Goal: Check status: Check status

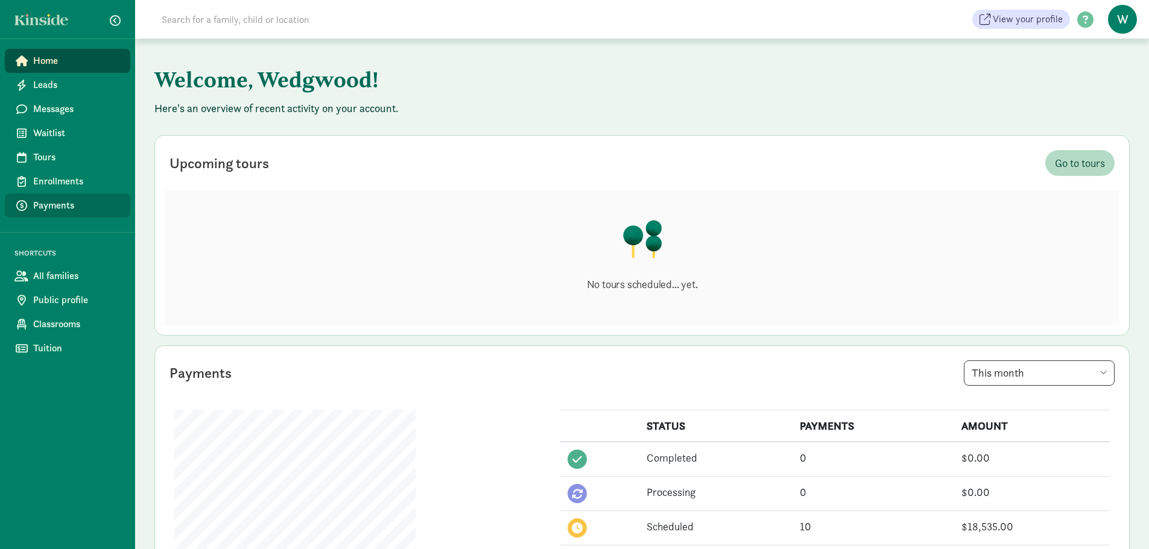
click at [79, 212] on span "Payments" at bounding box center [76, 205] width 87 height 14
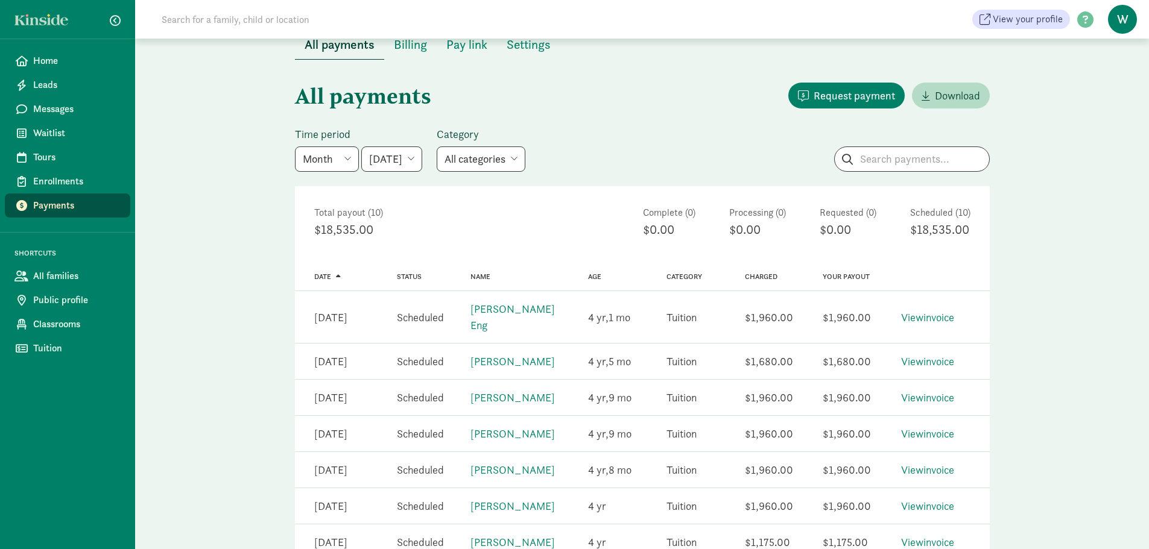
scroll to position [24, 0]
click at [1044, 309] on div "All payments Request payment Download Time period Week Year Month Custom [DATE]…" at bounding box center [642, 399] width 1014 height 683
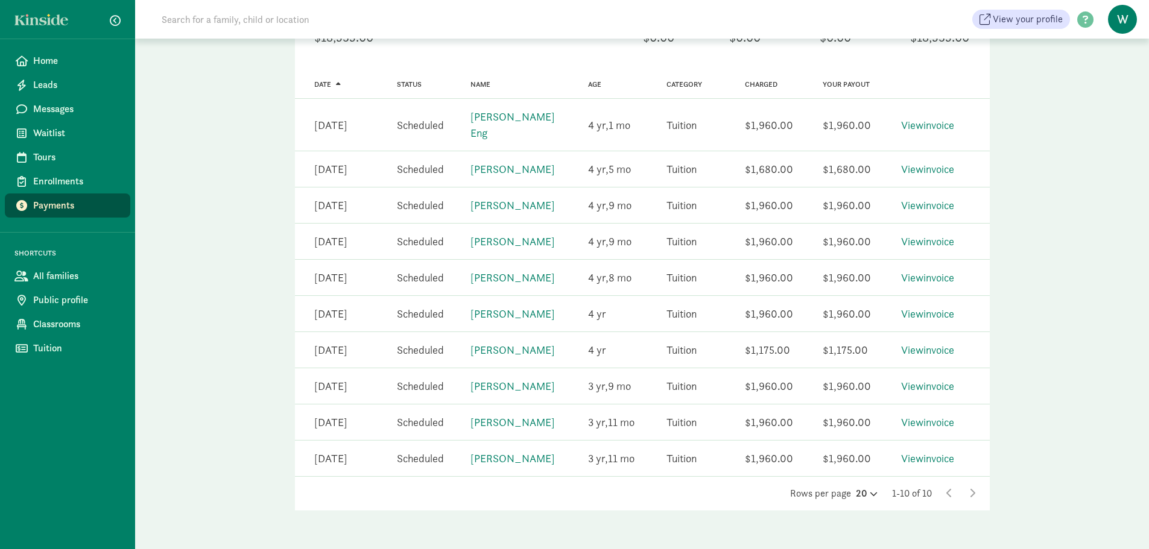
click at [254, 296] on div "All payments Request payment Download Time period Week Year Month Custom [DATE]…" at bounding box center [642, 208] width 1014 height 683
click at [930, 452] on link "View invoice" at bounding box center [927, 459] width 53 height 14
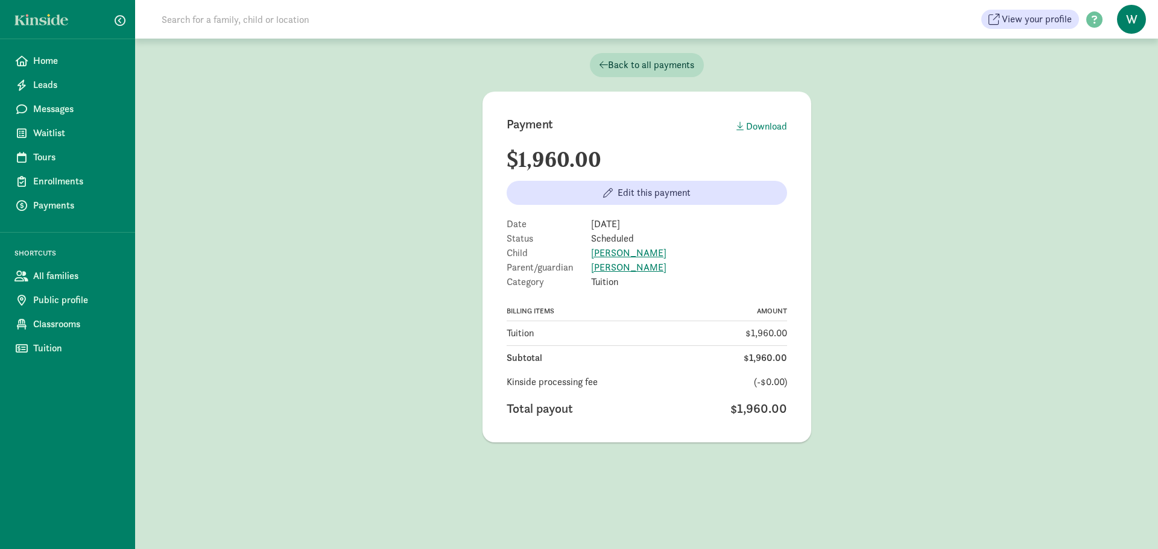
click at [314, 310] on main "Payment Download $1,960.00 Edit this payment Date Sep 2, 2025 Status Scheduled …" at bounding box center [646, 267] width 1023 height 351
click at [625, 65] on span "Back to all payments" at bounding box center [646, 65] width 95 height 14
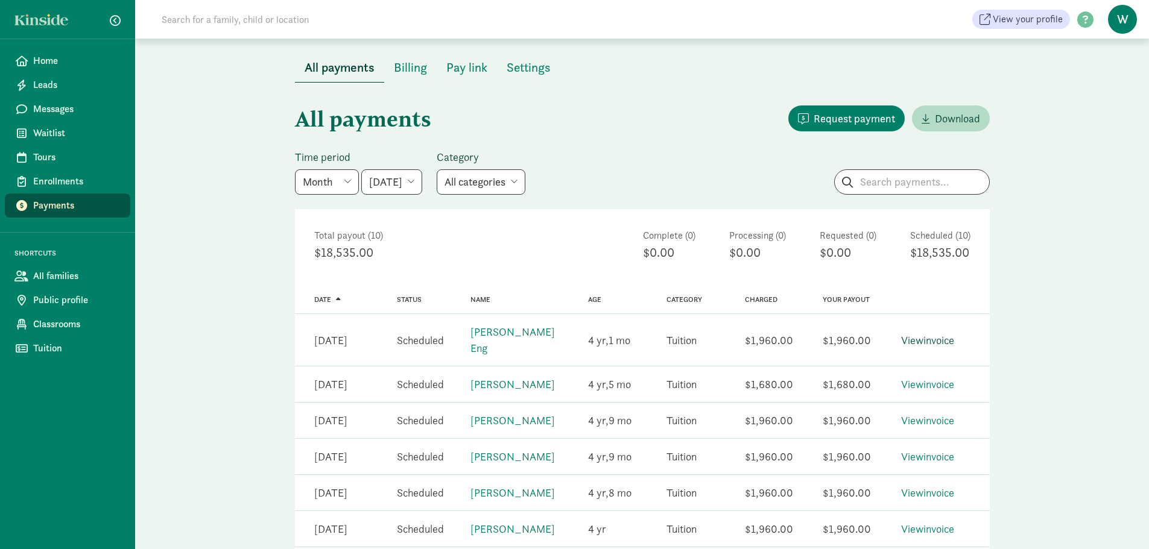
click at [932, 333] on link "View invoice" at bounding box center [927, 340] width 53 height 14
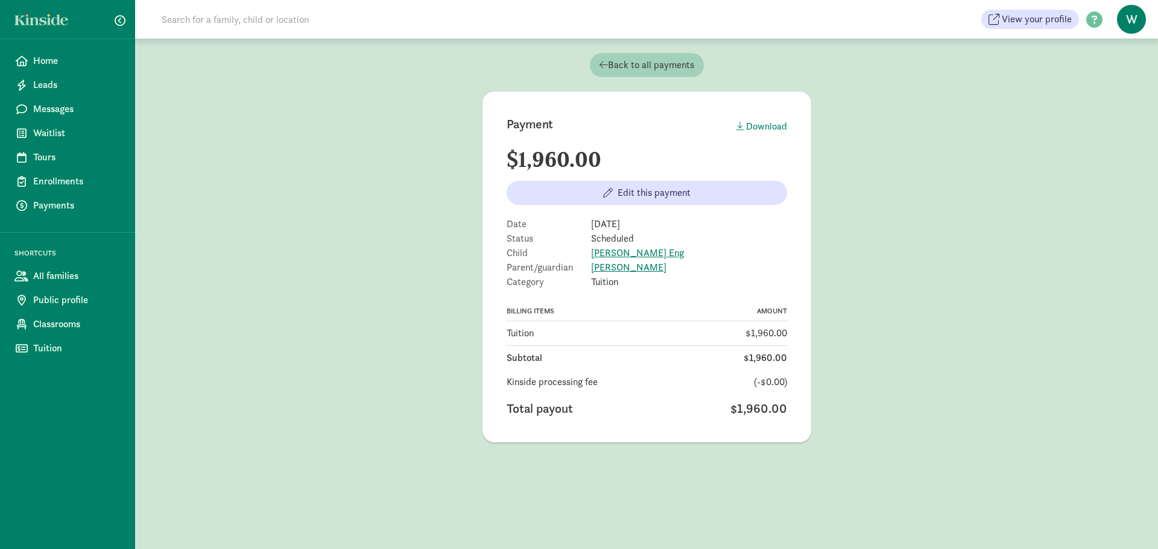
click at [657, 64] on span "Back to all payments" at bounding box center [646, 65] width 95 height 14
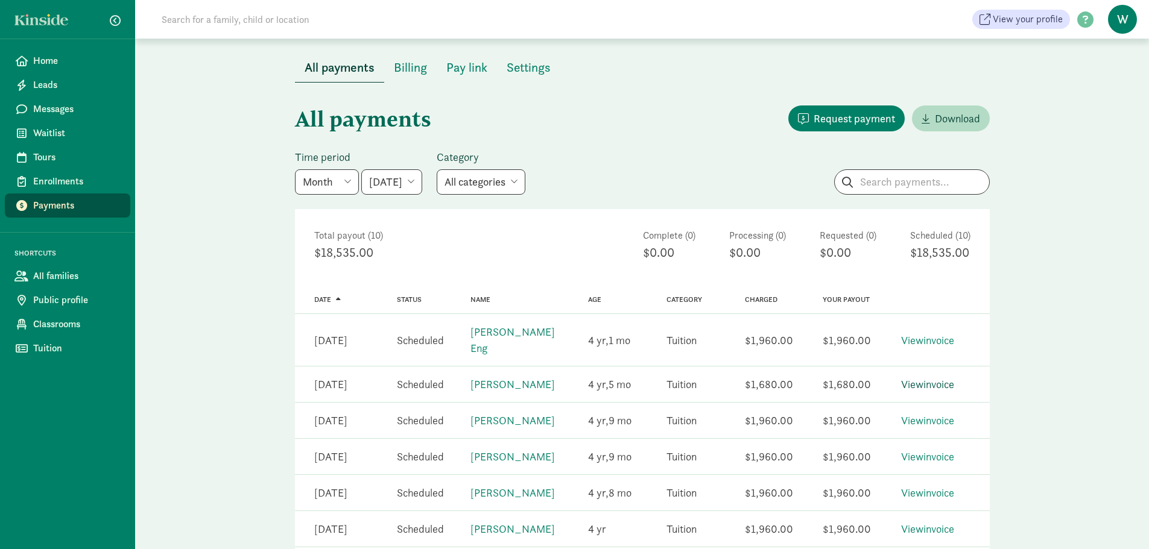
click at [934, 377] on link "View invoice" at bounding box center [927, 384] width 53 height 14
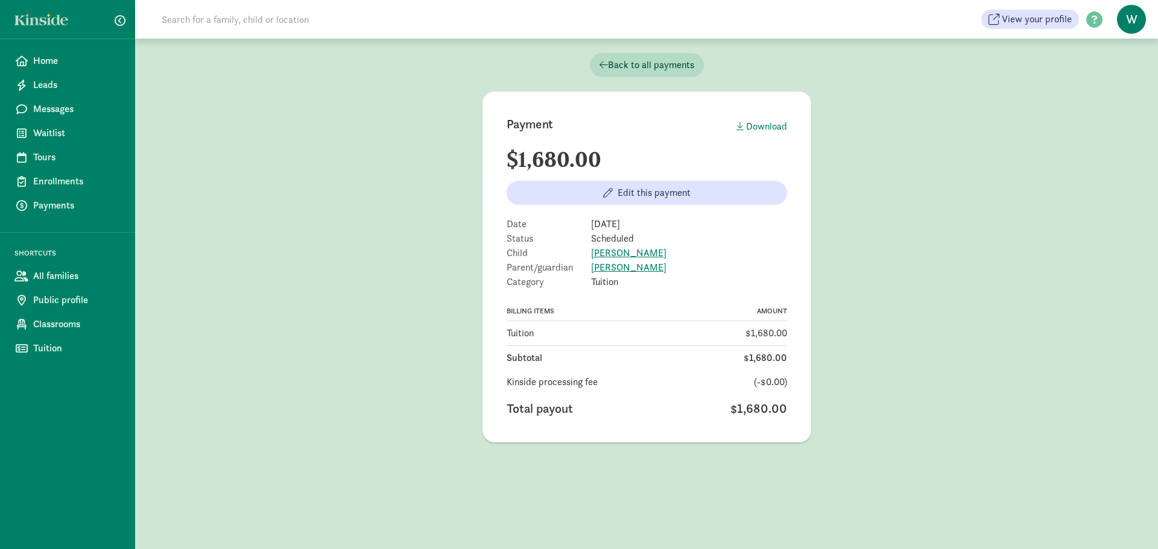
click at [320, 332] on main "Payment Download $1,680.00 Edit this payment Date Sep 2, 2025 Status Scheduled …" at bounding box center [646, 267] width 1023 height 351
click at [954, 244] on main "Payment Download $1,680.00 Edit this payment Date Sep 2, 2025 Status Scheduled …" at bounding box center [646, 267] width 1023 height 351
click at [666, 59] on span "Back to all payments" at bounding box center [646, 65] width 95 height 14
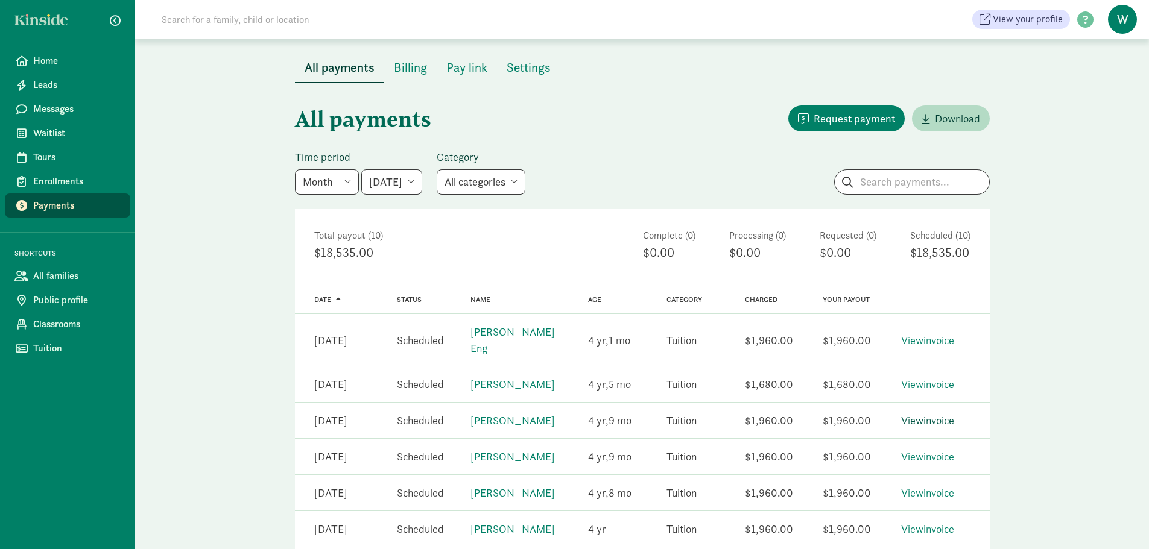
click at [938, 414] on link "View invoice" at bounding box center [927, 421] width 53 height 14
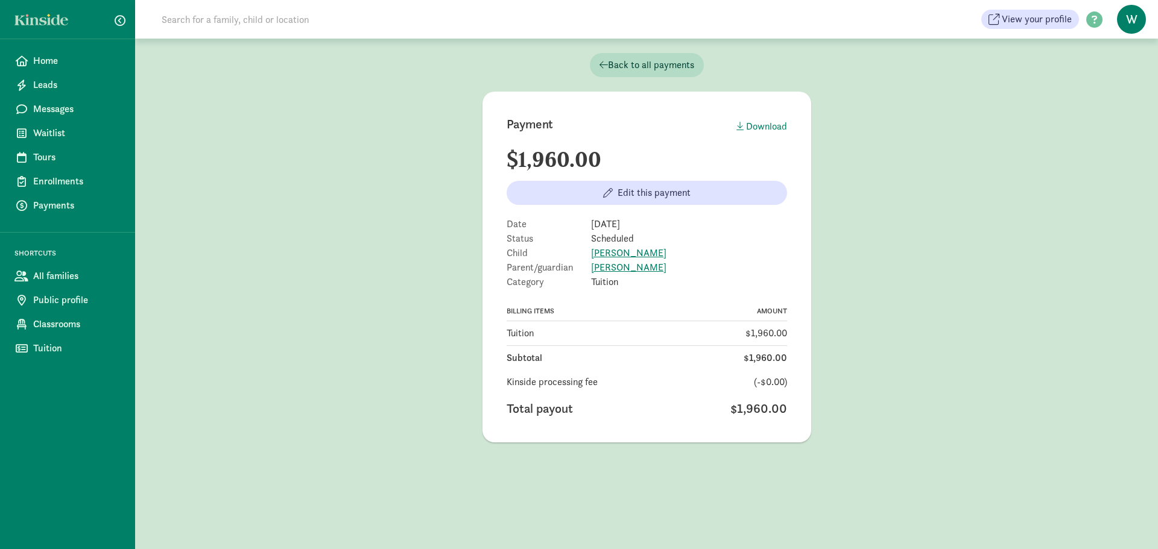
click at [938, 403] on main "Payment Download $1,960.00 Edit this payment Date [DATE] Status Scheduled Child…" at bounding box center [646, 267] width 1023 height 351
click at [355, 195] on main "Payment Download $1,960.00 Edit this payment Date [DATE] Status Scheduled Child…" at bounding box center [646, 267] width 1023 height 351
click at [626, 65] on span "Back to all payments" at bounding box center [646, 65] width 95 height 14
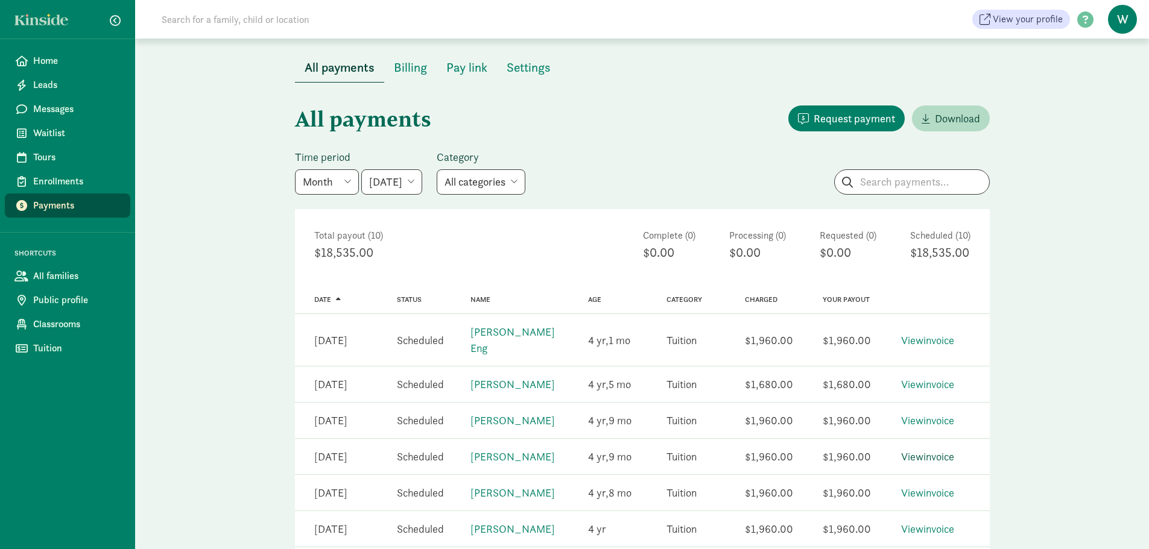
click at [926, 450] on link "View invoice" at bounding box center [927, 457] width 53 height 14
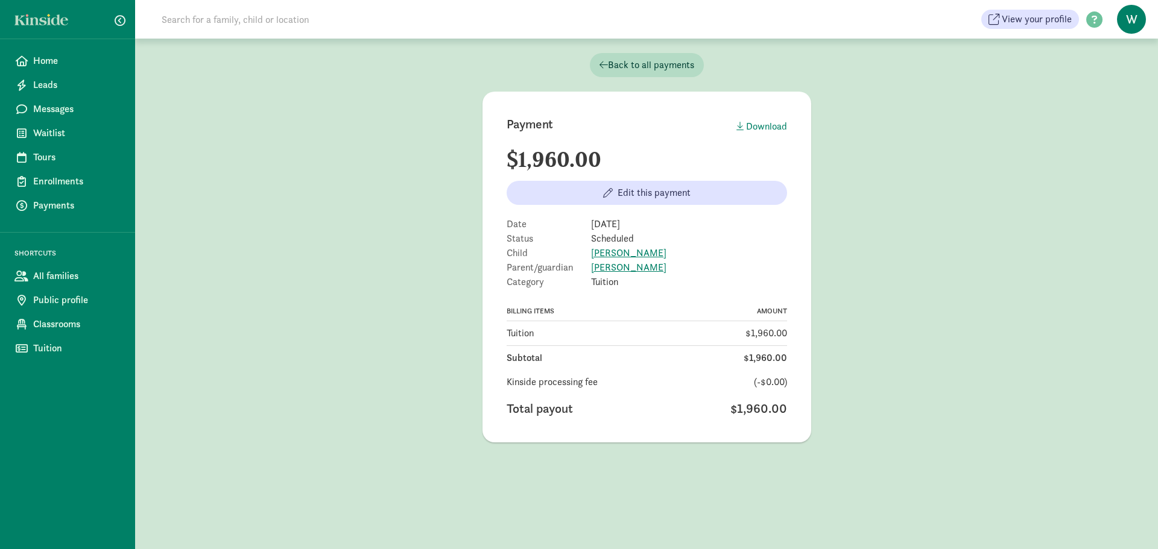
click at [926, 445] on div "Back to all payments Payment Download $1,960.00 Edit this payment Date [DATE] S…" at bounding box center [646, 294] width 1023 height 511
click at [984, 283] on main "Payment Download $1,960.00 Edit this payment Date Sep 2, 2025 Status Scheduled …" at bounding box center [646, 267] width 1023 height 351
click at [611, 68] on span "Back to all payments" at bounding box center [646, 65] width 95 height 14
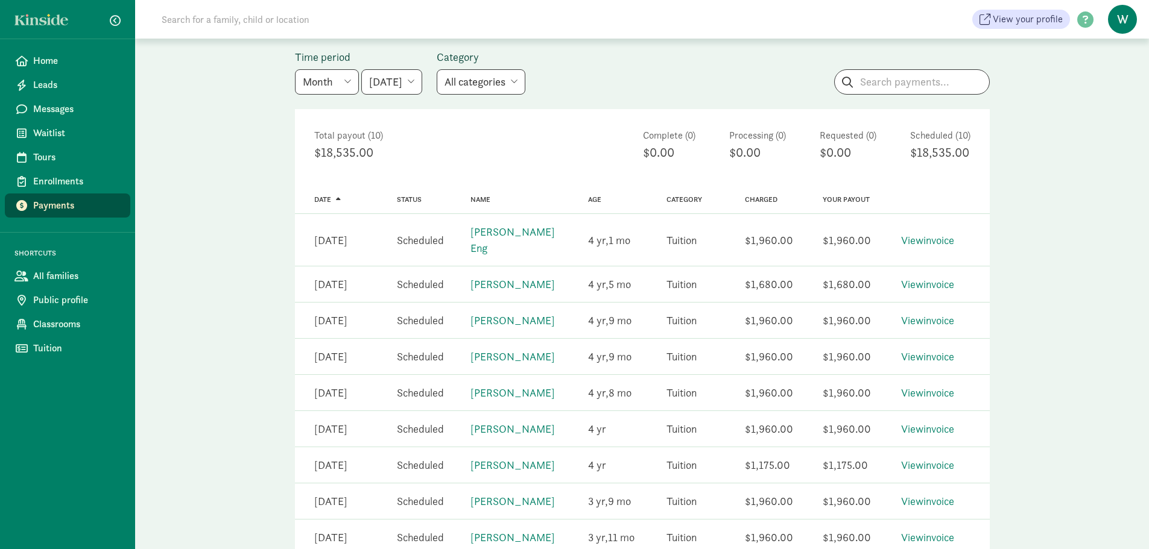
scroll to position [106, 0]
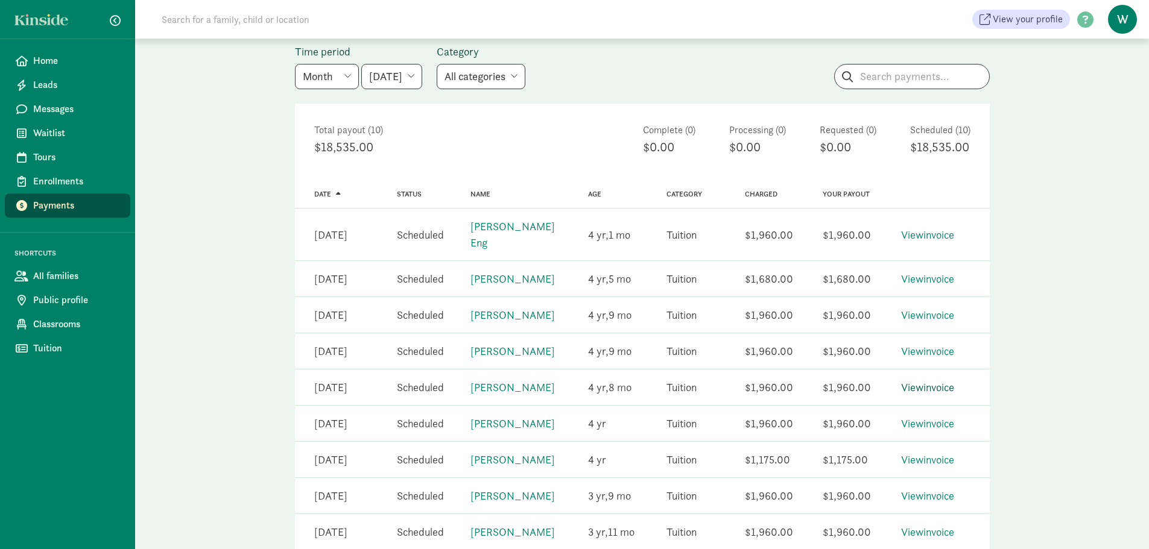
click at [923, 381] on link "View invoice" at bounding box center [927, 388] width 53 height 14
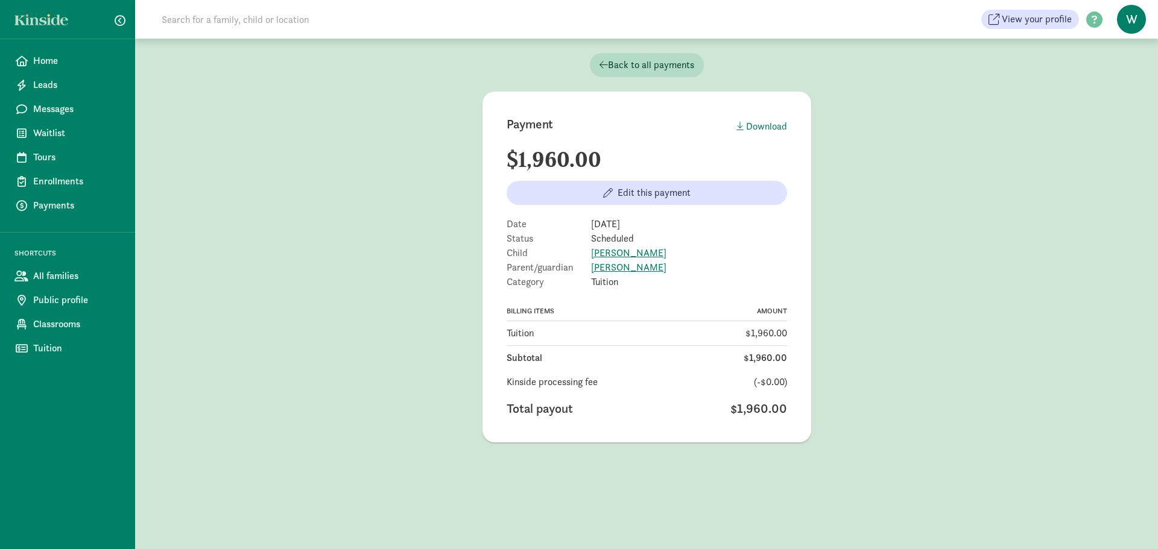
click at [945, 332] on main "Payment Download $1,960.00 Edit this payment Date [DATE] Status Scheduled Child…" at bounding box center [646, 267] width 1023 height 351
click at [631, 65] on span "Back to all payments" at bounding box center [646, 65] width 95 height 14
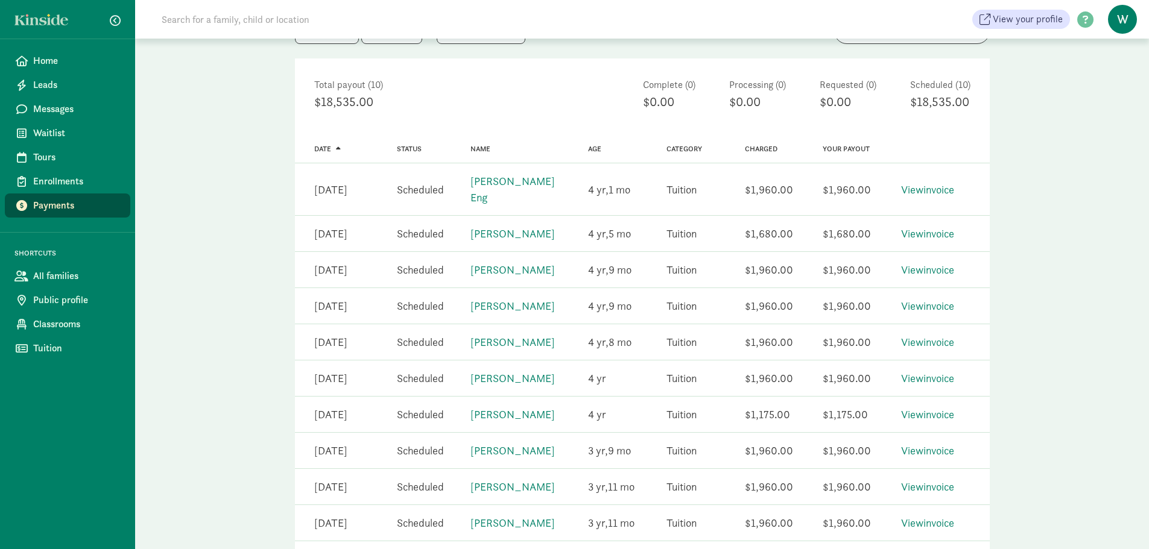
scroll to position [152, 0]
click at [916, 371] on link "View invoice" at bounding box center [927, 377] width 53 height 14
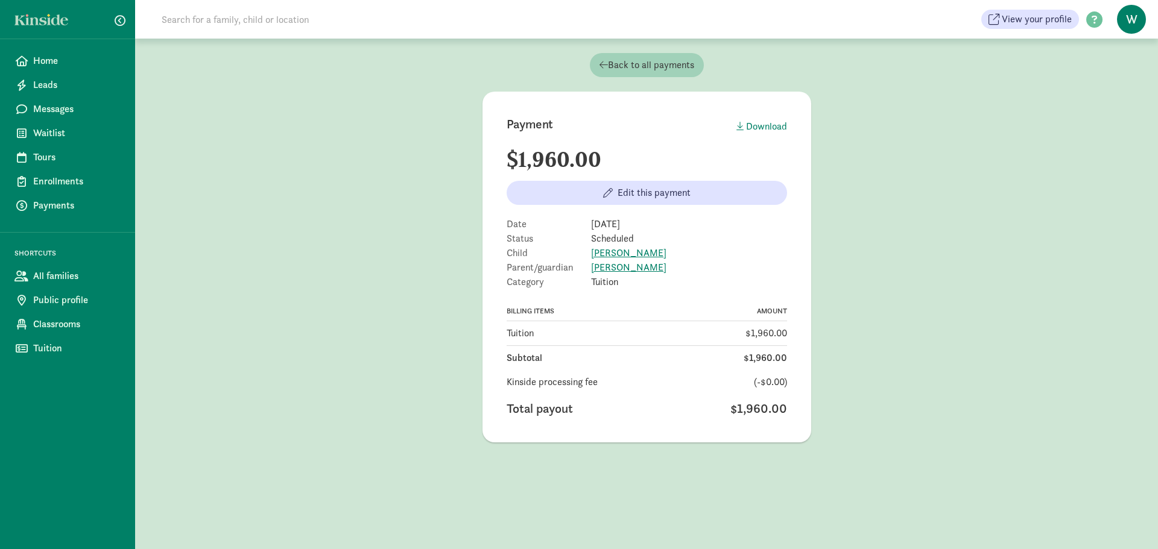
click at [634, 62] on span "Back to all payments" at bounding box center [646, 65] width 95 height 14
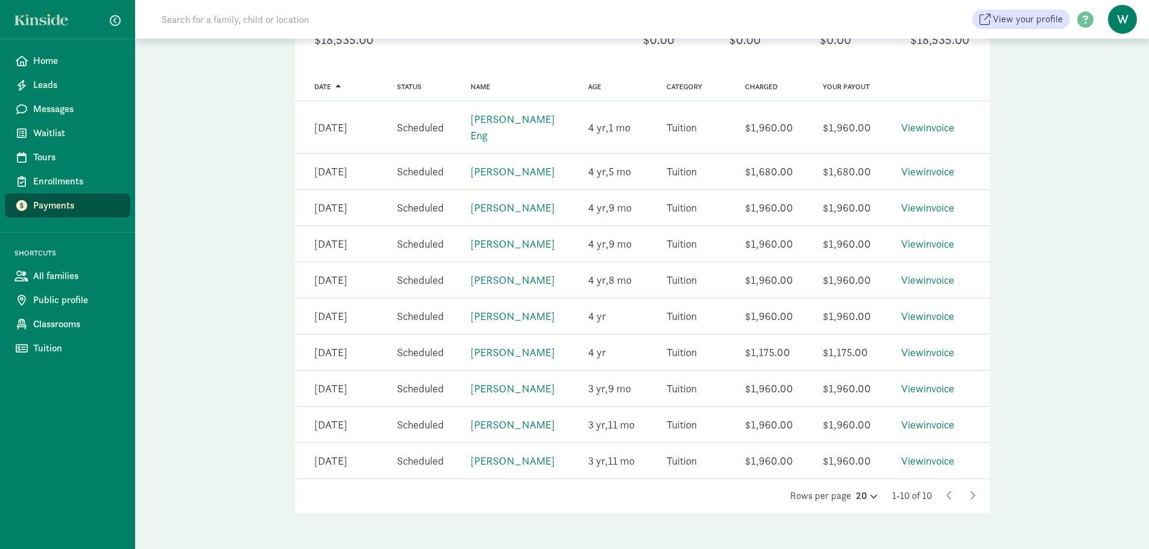
scroll to position [215, 0]
click at [938, 346] on link "View invoice" at bounding box center [927, 350] width 53 height 14
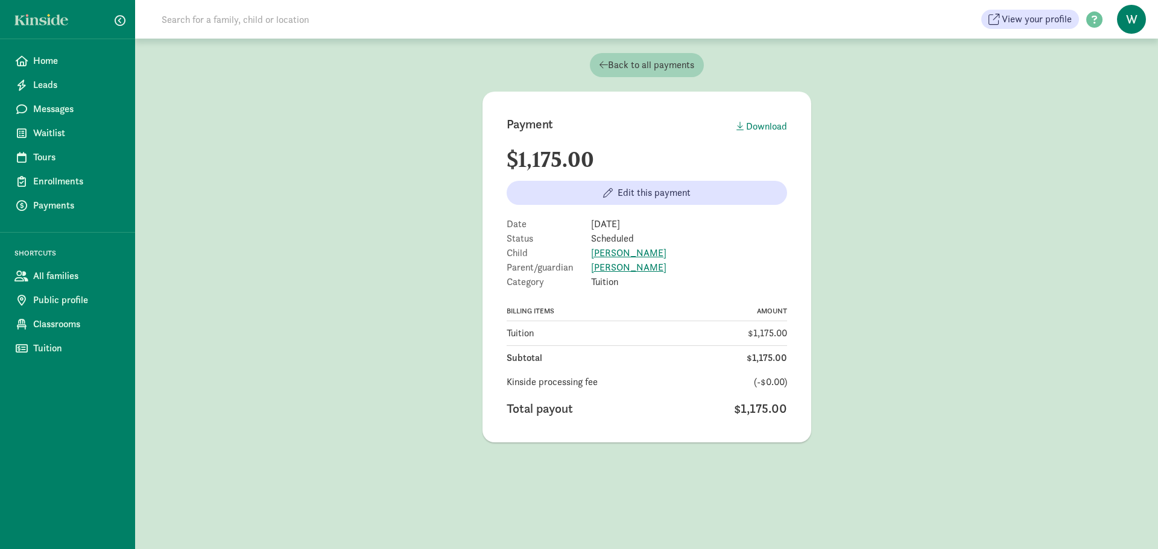
click at [624, 63] on span "Back to all payments" at bounding box center [646, 65] width 95 height 14
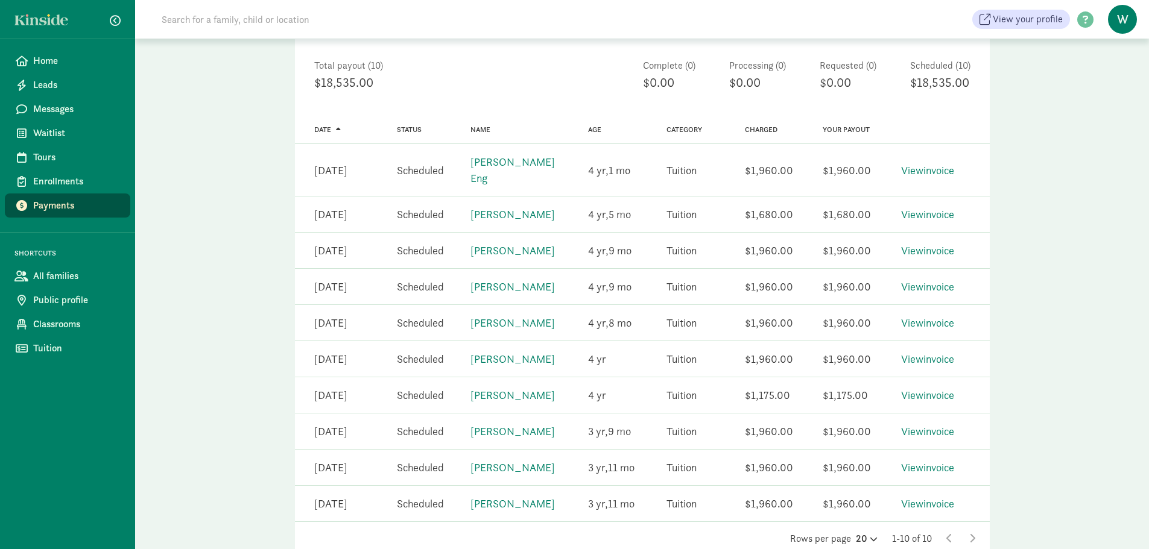
scroll to position [215, 0]
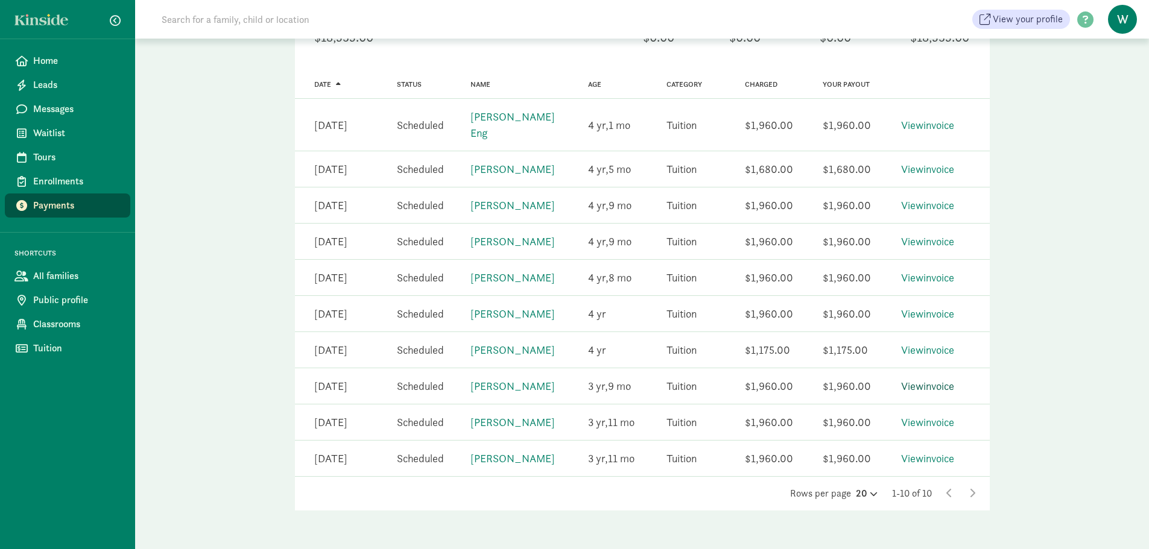
click at [914, 386] on link "View invoice" at bounding box center [927, 386] width 53 height 14
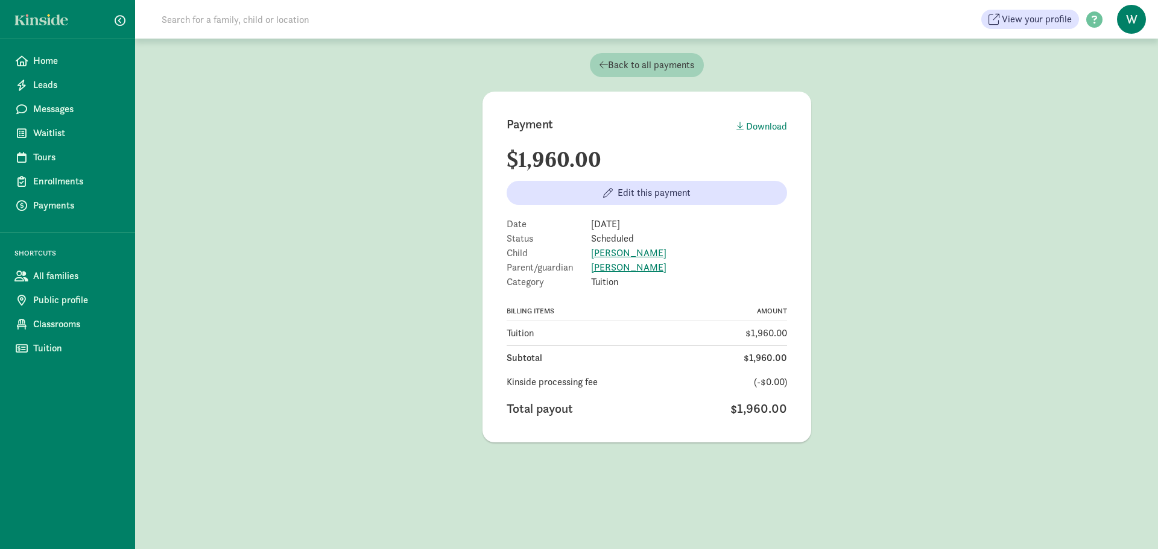
click at [623, 72] on span "Back to all payments" at bounding box center [646, 65] width 95 height 14
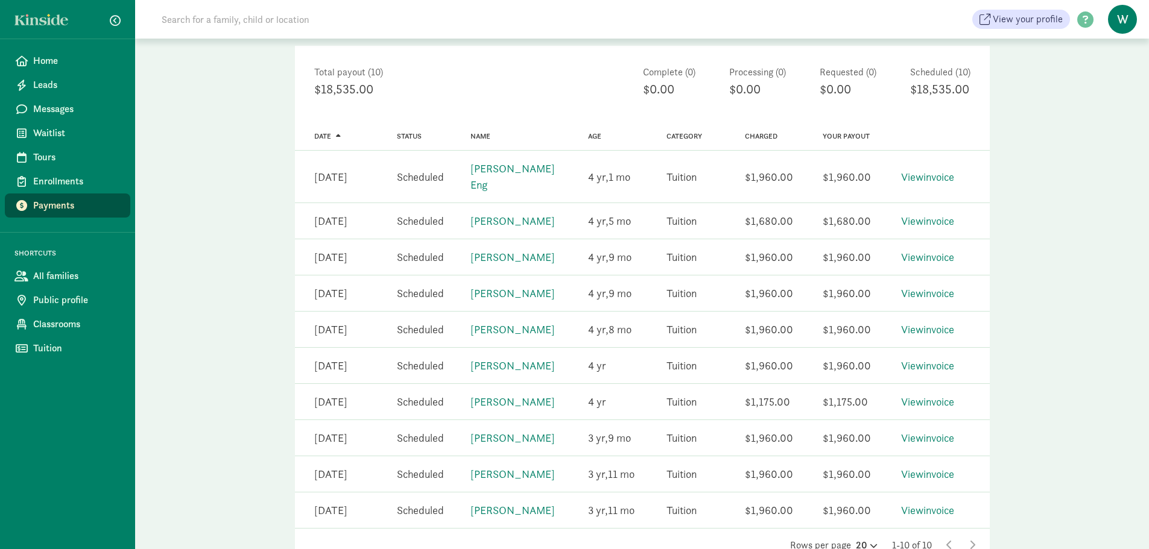
scroll to position [215, 0]
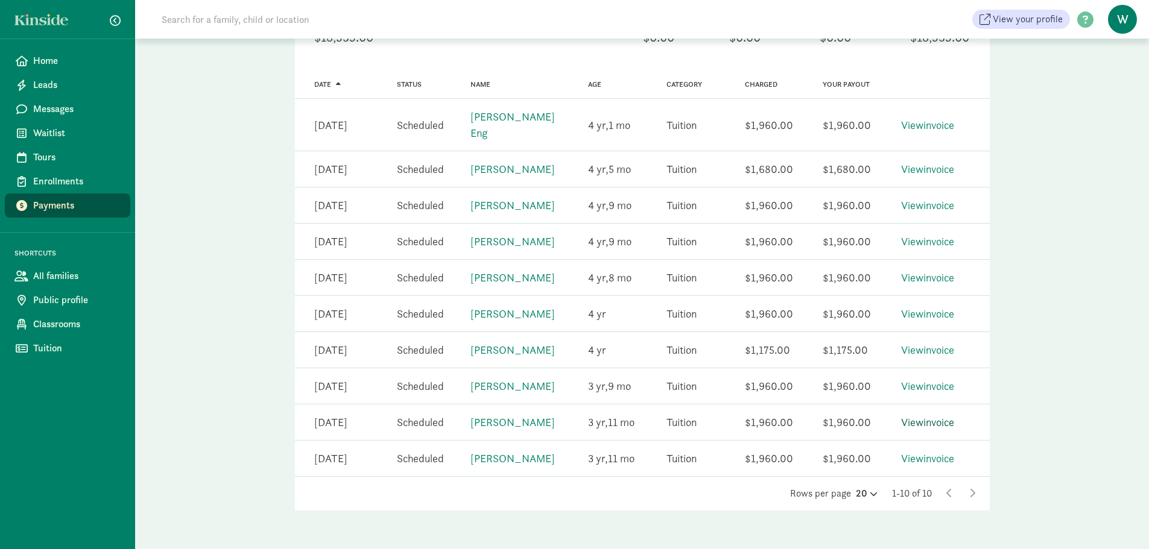
click at [920, 422] on link "View invoice" at bounding box center [927, 422] width 53 height 14
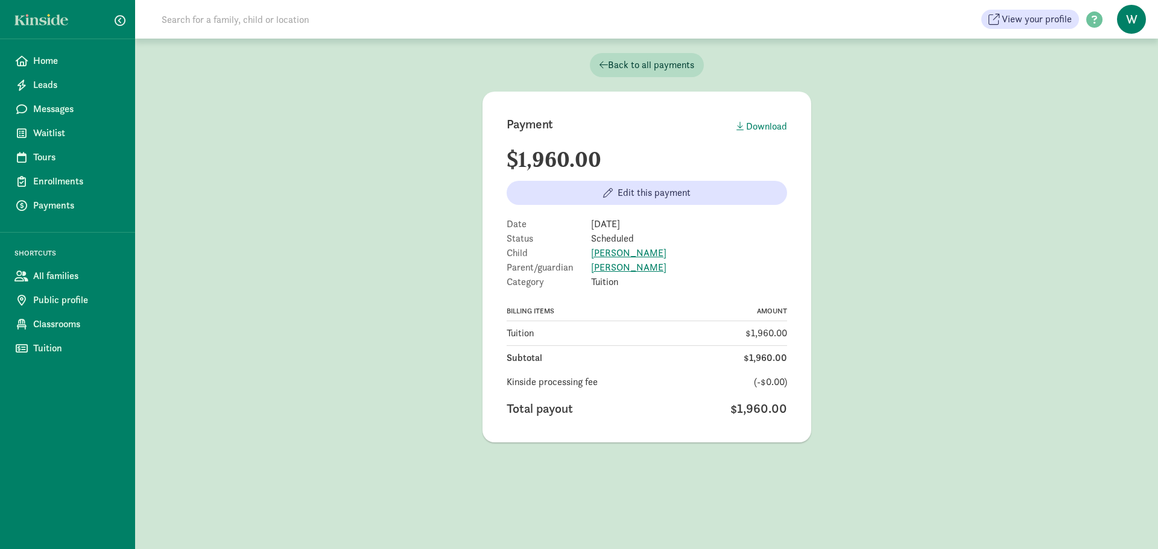
click at [856, 174] on main "Payment Download $1,960.00 Edit this payment Date [DATE] Status Scheduled Child…" at bounding box center [646, 267] width 1023 height 351
click at [641, 62] on span "Back to all payments" at bounding box center [646, 65] width 95 height 14
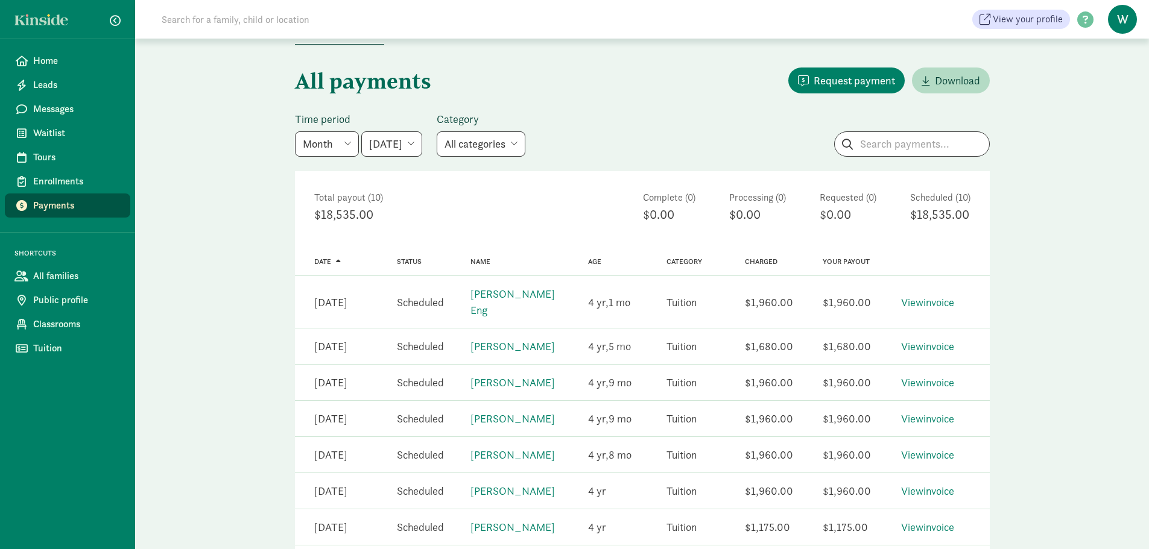
scroll to position [215, 0]
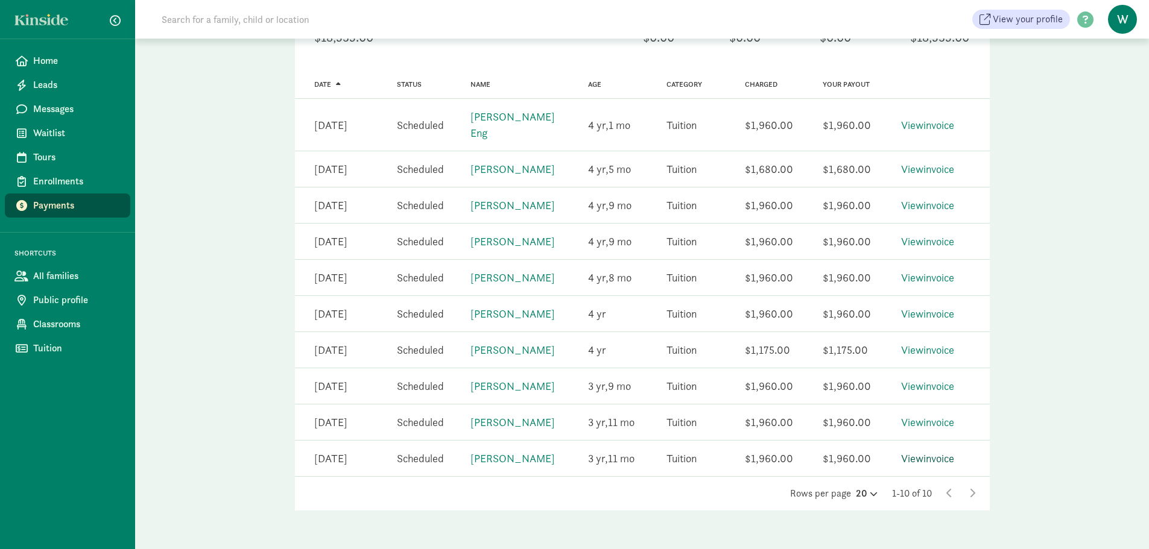
click at [938, 453] on link "View invoice" at bounding box center [927, 459] width 53 height 14
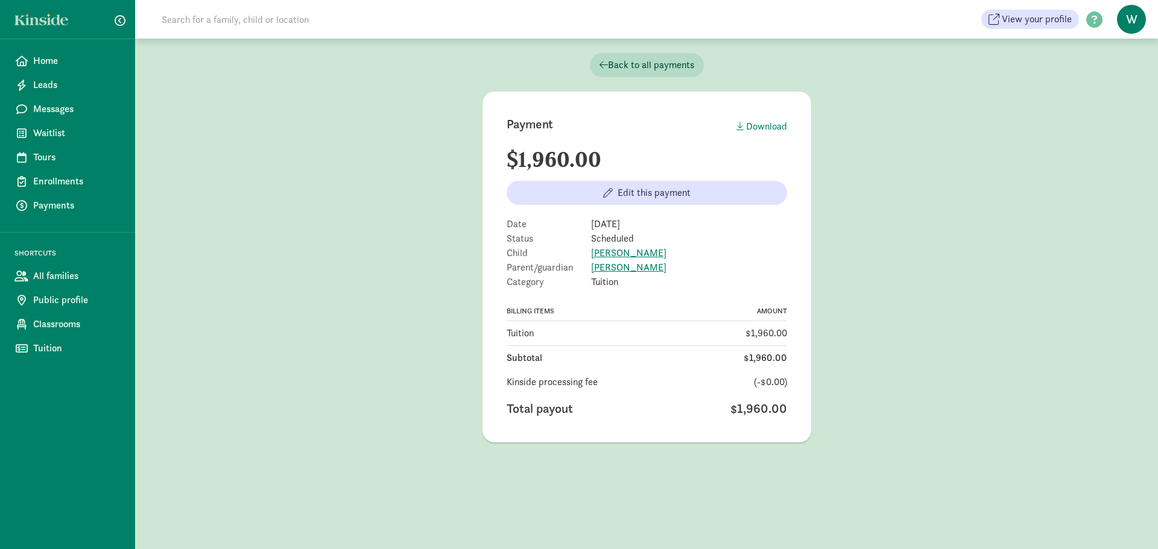
drag, startPoint x: 666, startPoint y: 268, endPoint x: 589, endPoint y: 268, distance: 77.8
click at [589, 268] on div "Parent/guardian [PERSON_NAME]" at bounding box center [647, 268] width 280 height 10
copy div "[PERSON_NAME]"
